Goal: Find contact information: Obtain details needed to contact an individual or organization

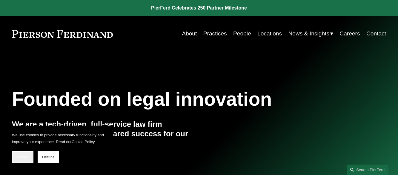
click at [22, 160] on button "Accept" at bounding box center [22, 158] width 21 height 12
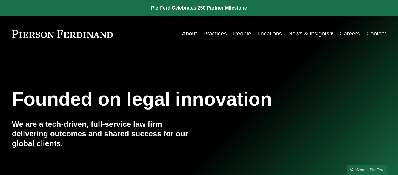
click at [220, 35] on link "Practices" at bounding box center [215, 33] width 24 height 11
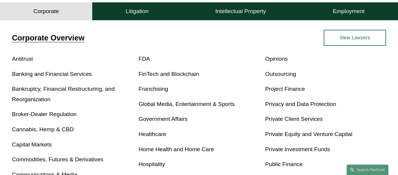
scroll to position [179, 0]
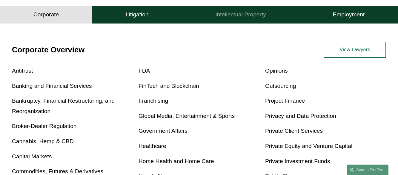
click at [250, 15] on h4 "Intellectual Property" at bounding box center [240, 14] width 51 height 7
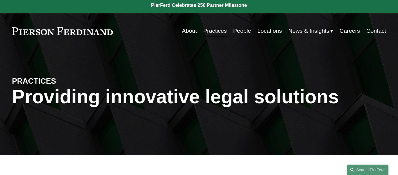
scroll to position [0, 0]
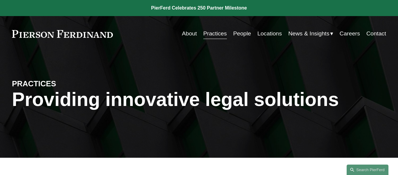
click at [370, 31] on link "Contact" at bounding box center [376, 33] width 20 height 11
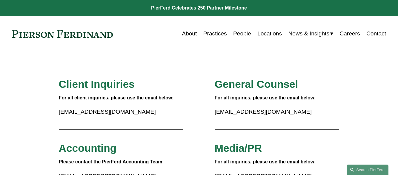
click at [263, 33] on link "Locations" at bounding box center [269, 33] width 24 height 11
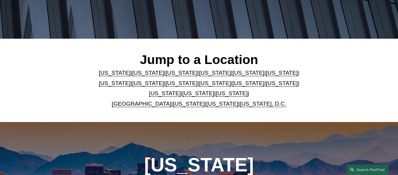
scroll to position [119, 0]
click at [266, 76] on link "Georgia" at bounding box center [282, 73] width 32 height 6
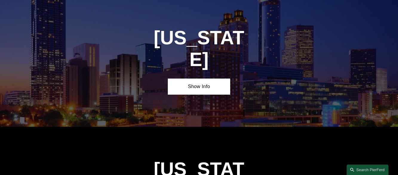
scroll to position [812, 0]
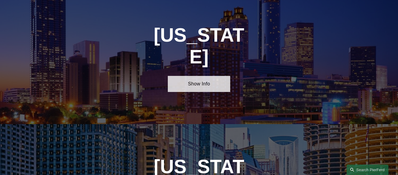
click at [189, 76] on link "Show Info" at bounding box center [199, 84] width 62 height 16
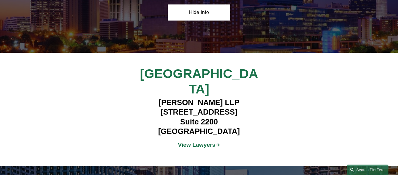
scroll to position [902, 0]
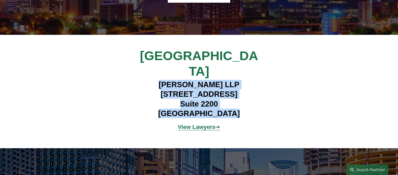
drag, startPoint x: 158, startPoint y: 60, endPoint x: 240, endPoint y: 88, distance: 86.1
click at [240, 88] on h4 "Pierson Ferdinand LLP 260 Peachtree Street NW Suite 2200 Atlanta, GA 30303" at bounding box center [199, 99] width 156 height 39
copy h4 "Pierson Ferdinand LLP 260 Peachtree Street NW Suite 2200 Atlanta, GA 30303"
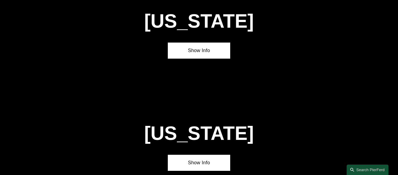
scroll to position [1085, 0]
